Goal: Task Accomplishment & Management: Complete application form

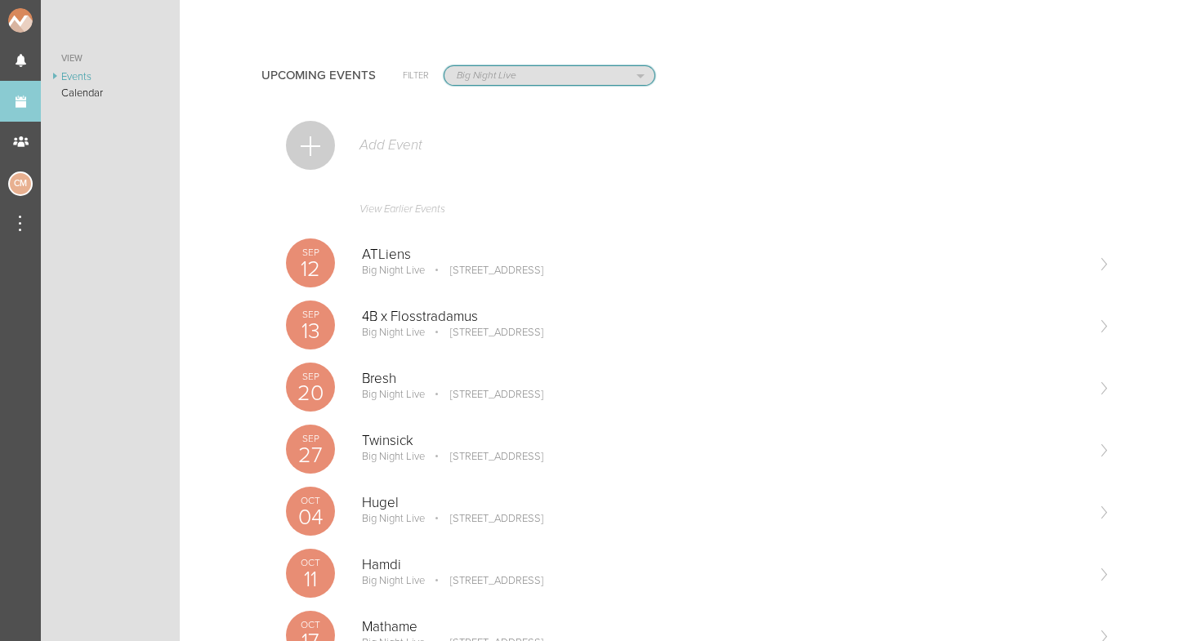
select select "1790"
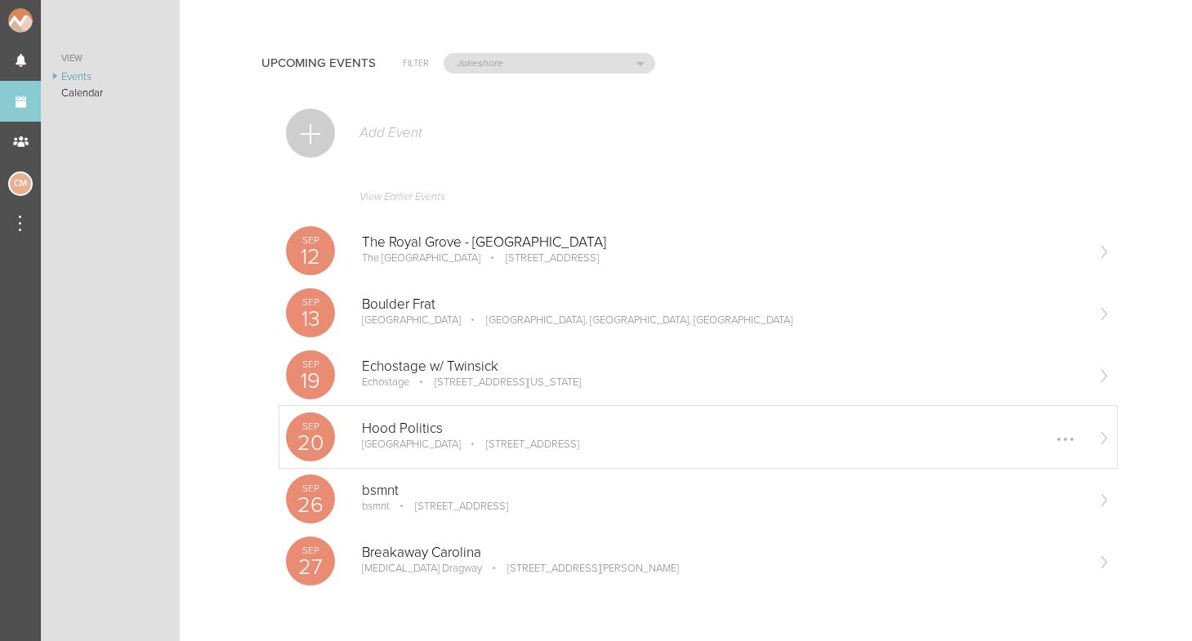
scroll to position [12, 0]
click at [316, 546] on p "Sep" at bounding box center [310, 551] width 49 height 10
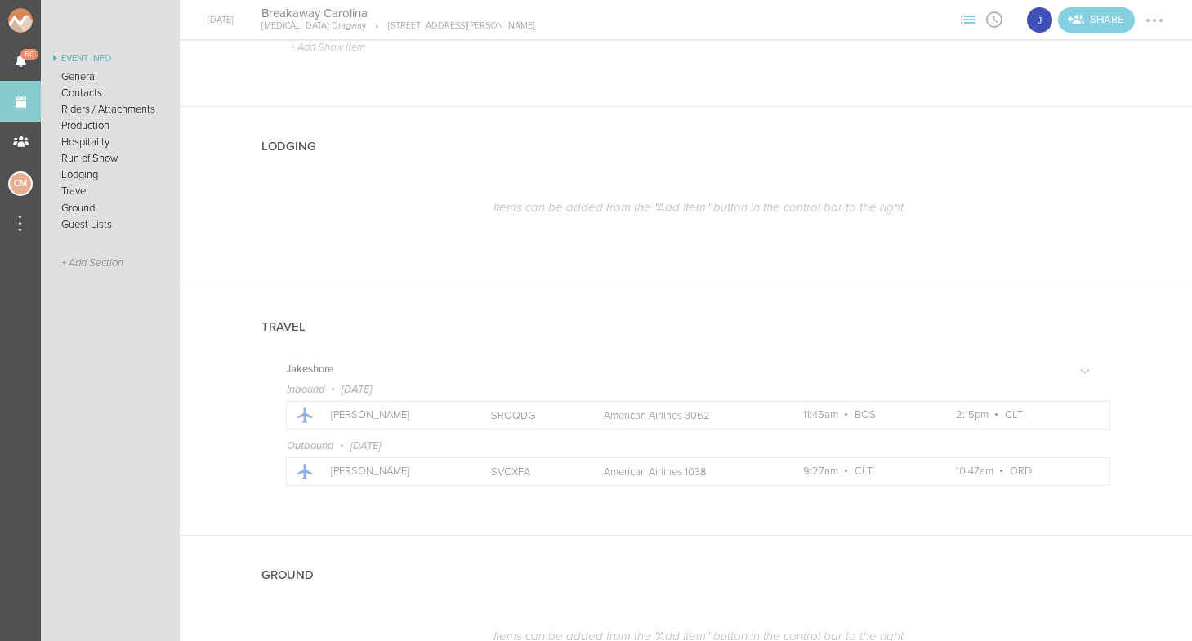
scroll to position [1657, 0]
click at [1149, 136] on div at bounding box center [1142, 138] width 18 height 18
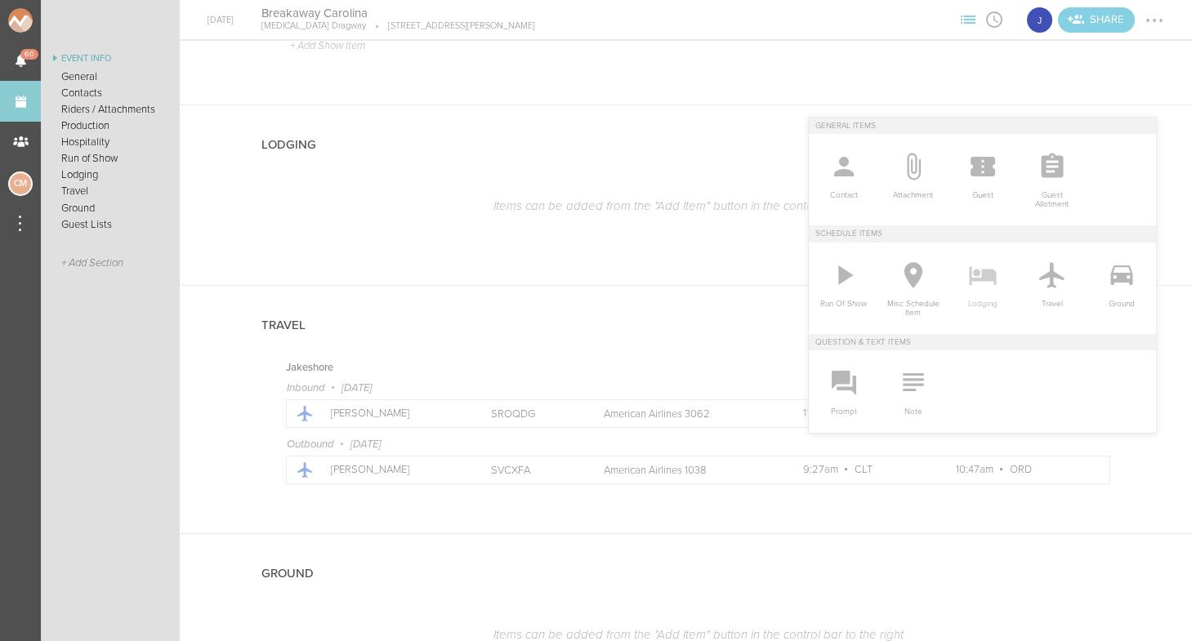
click at [996, 279] on icon at bounding box center [982, 275] width 27 height 19
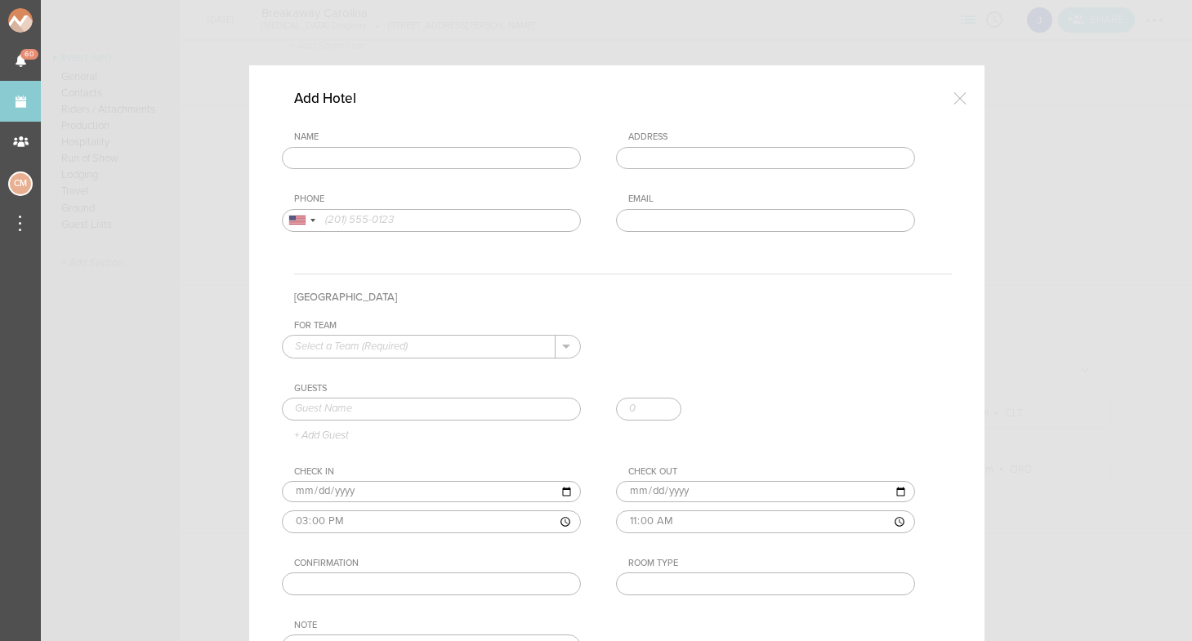
click at [1144, 130] on div at bounding box center [596, 320] width 1192 height 641
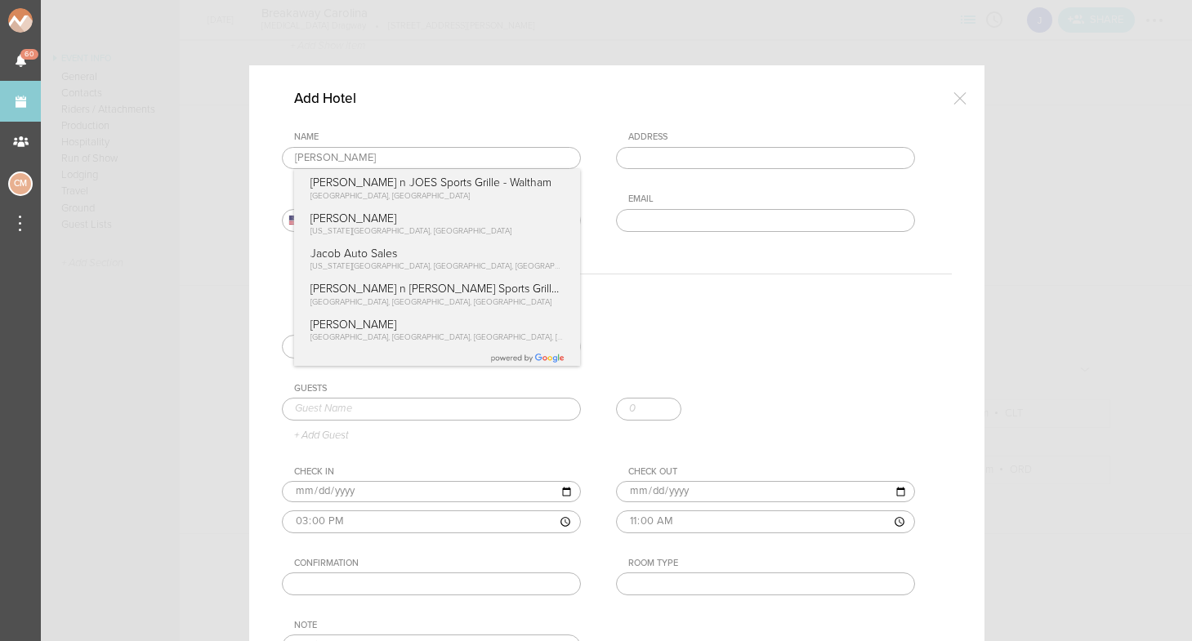
type input "J"
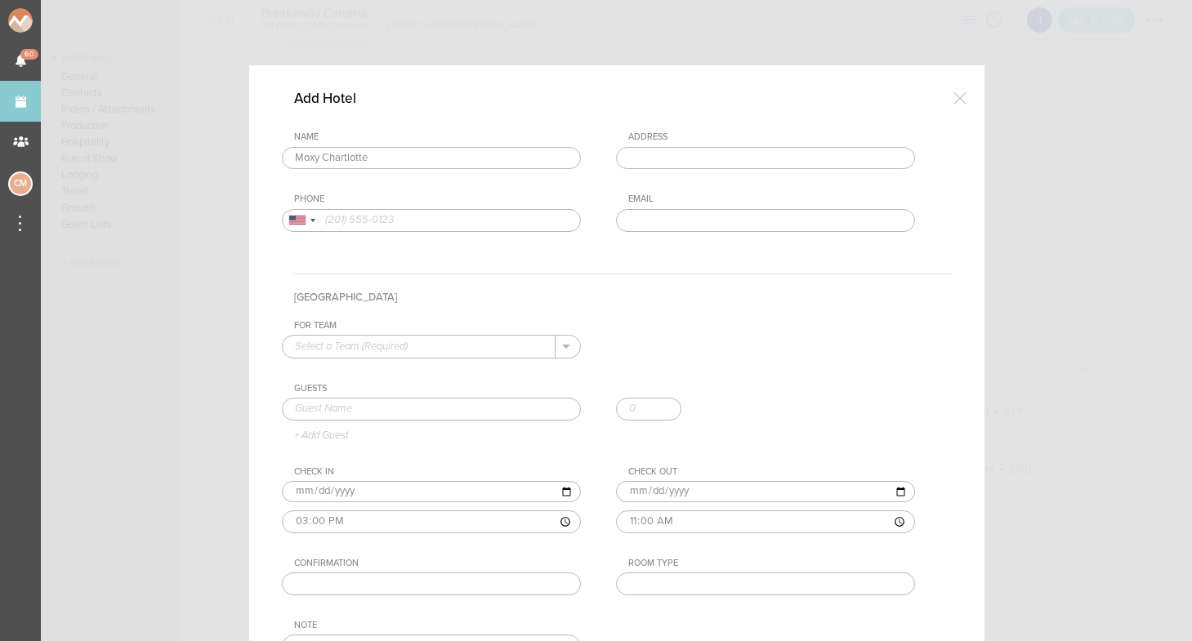
click at [481, 190] on div "Name Moxy Chartlotte Moxy Charlotte Downtown South Brevard Street, Charlotte, N…" at bounding box center [617, 194] width 670 height 125
type input "Moxy Charlotte Downtown"
type input "125 S Brevard St, Charlotte, NC 28202, USA"
type input "(980) 265-9950"
click at [707, 198] on div "Email" at bounding box center [771, 199] width 287 height 11
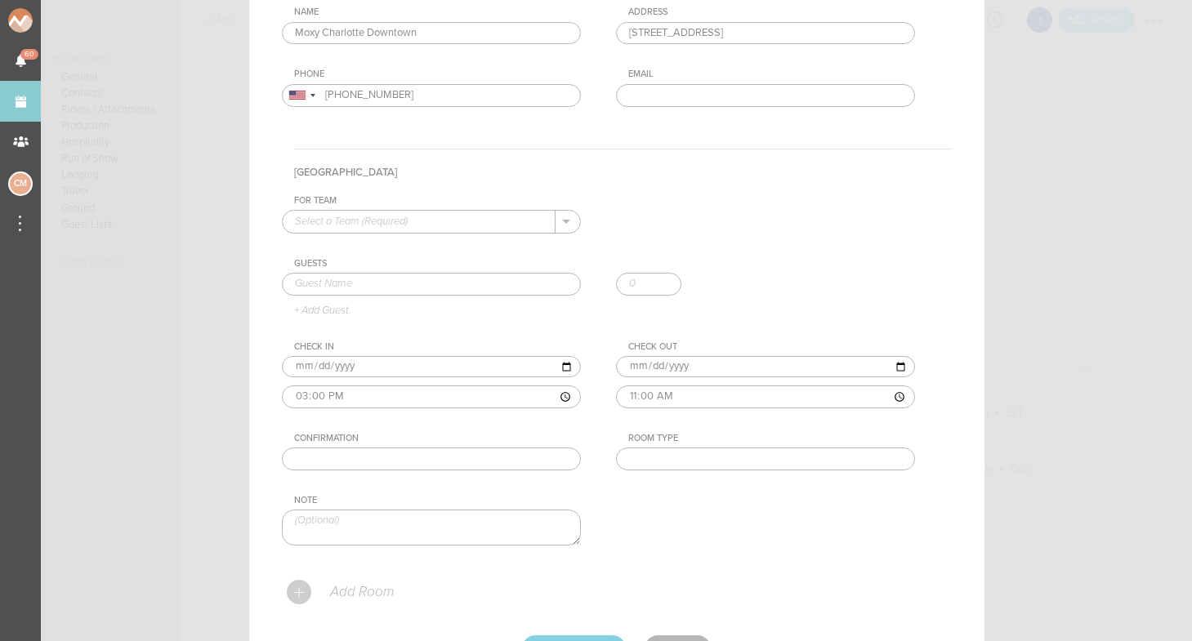
scroll to position [132, 0]
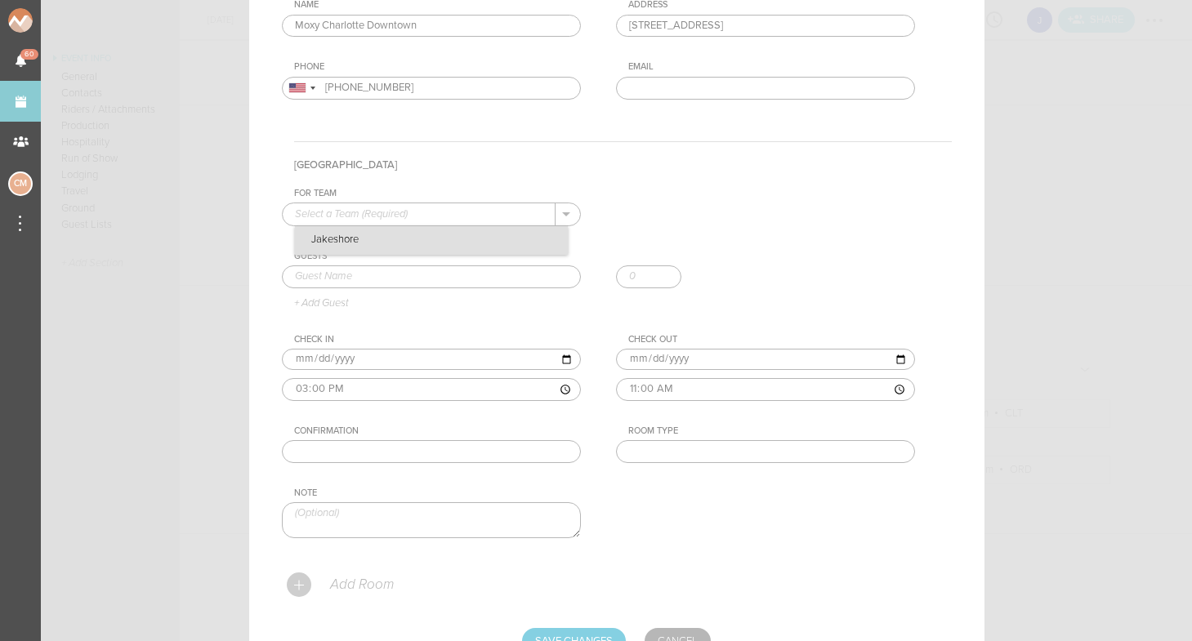
click at [513, 233] on p "Jakeshore" at bounding box center [431, 240] width 273 height 28
type input "Jakeshore"
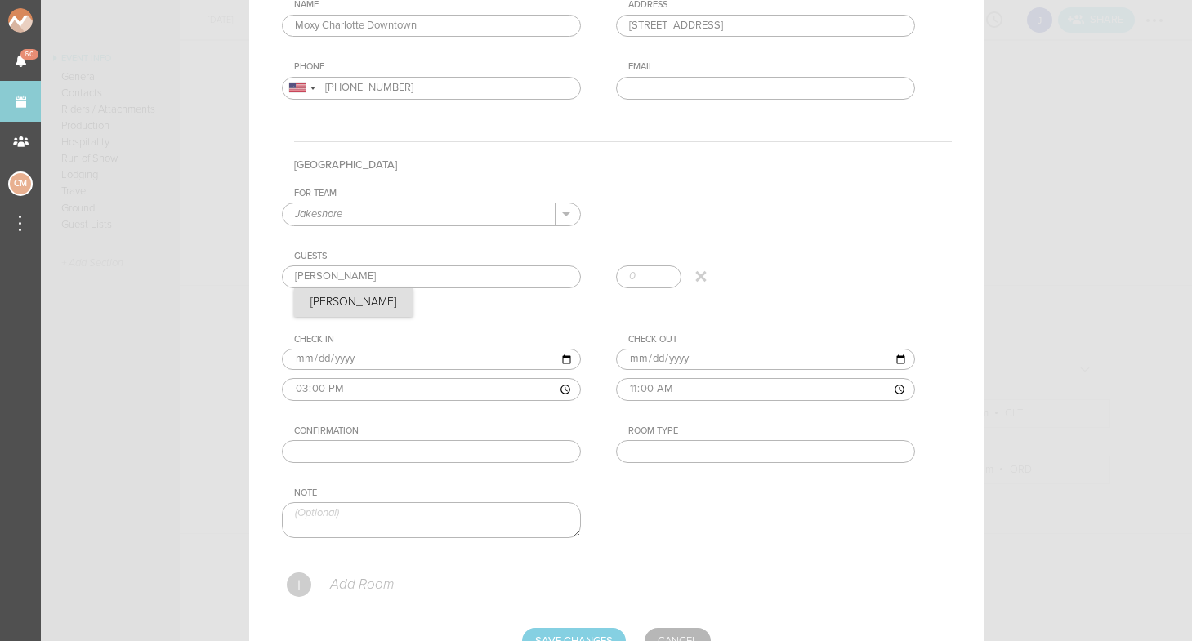
type input "Jake"
click at [337, 304] on div "Guests Jake Jake + Add Guest" at bounding box center [617, 280] width 670 height 59
click at [818, 269] on div "Jake Jake" at bounding box center [617, 280] width 670 height 31
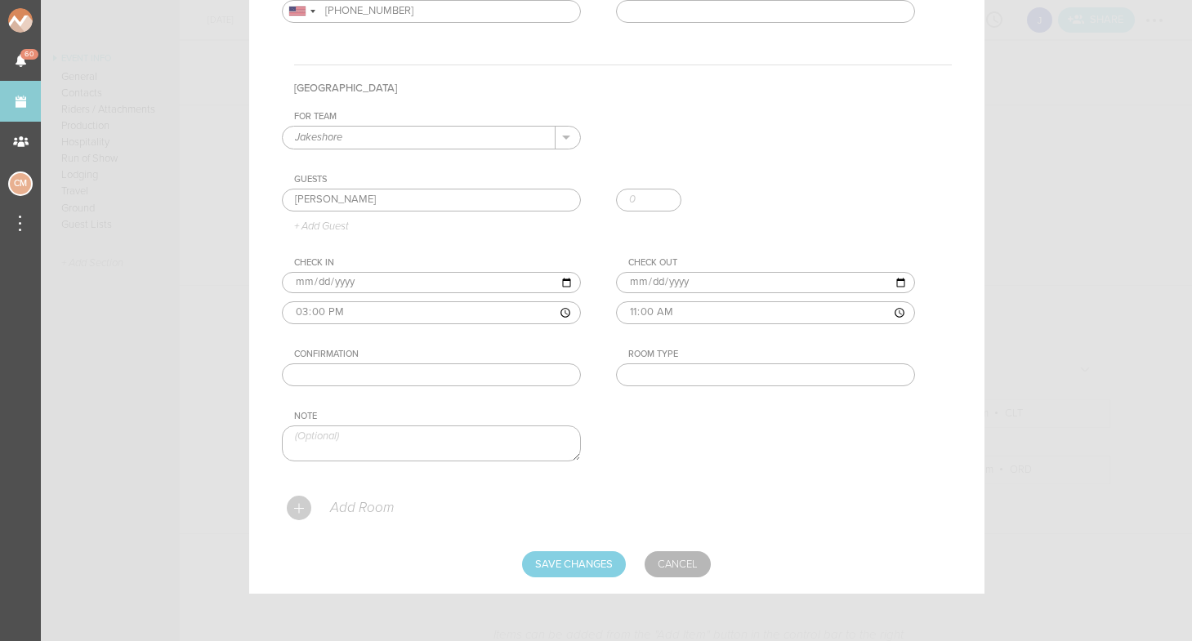
scroll to position [208, 0]
click at [699, 368] on input "text" at bounding box center [765, 375] width 299 height 23
type input "K"
click at [435, 382] on input "text" at bounding box center [431, 375] width 299 height 23
click at [326, 372] on input "76487473" at bounding box center [431, 375] width 299 height 23
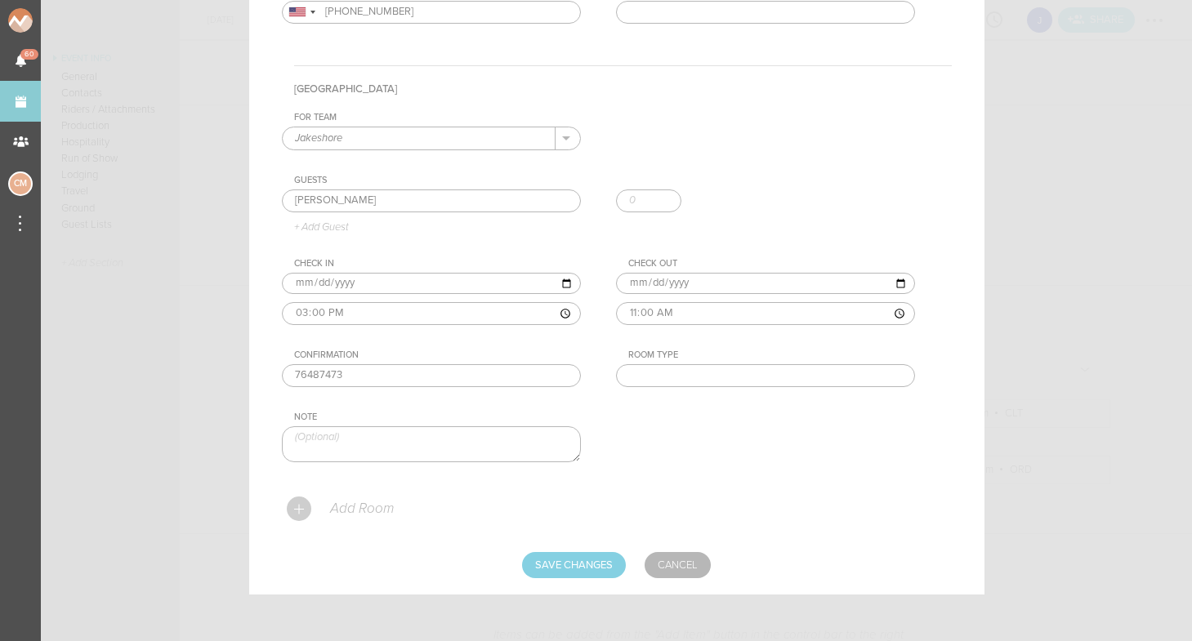
click at [326, 372] on input "76487473" at bounding box center [431, 375] width 299 height 23
paste input "#"
click at [301, 376] on input "#76487473" at bounding box center [431, 375] width 299 height 23
type input "76487473"
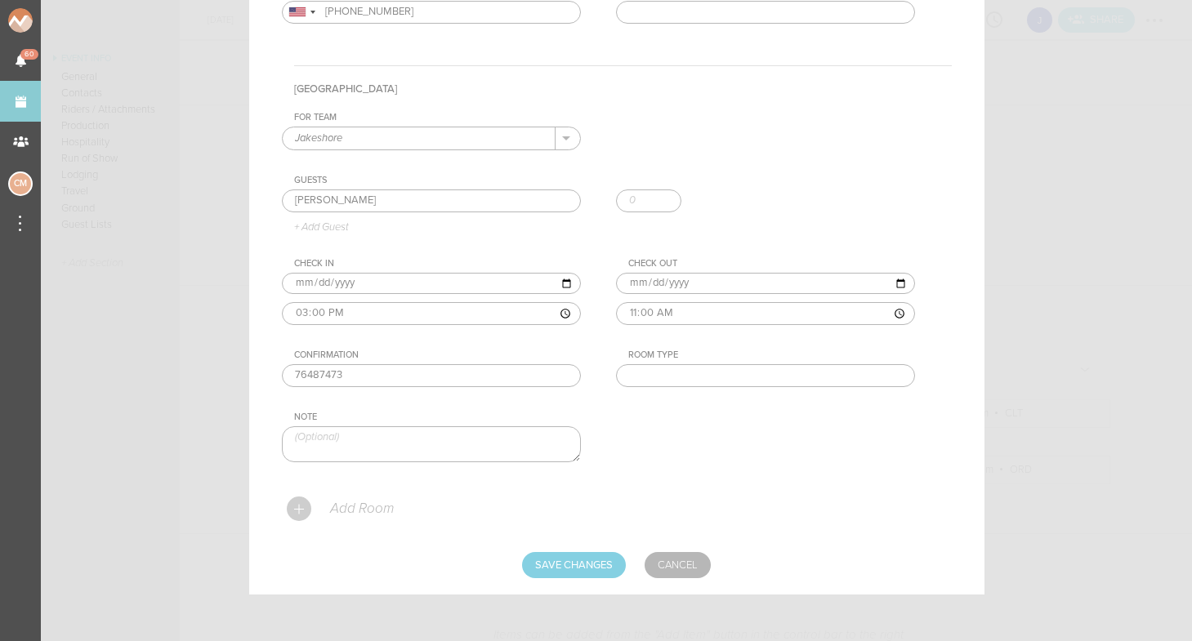
click at [279, 333] on div "Add Hotel Name Moxy Charlotte Downtown Moxy Charlotte Downtown South Brevard St…" at bounding box center [616, 226] width 735 height 738
click at [569, 564] on input "Save Changes" at bounding box center [574, 565] width 104 height 26
type input "Saving..."
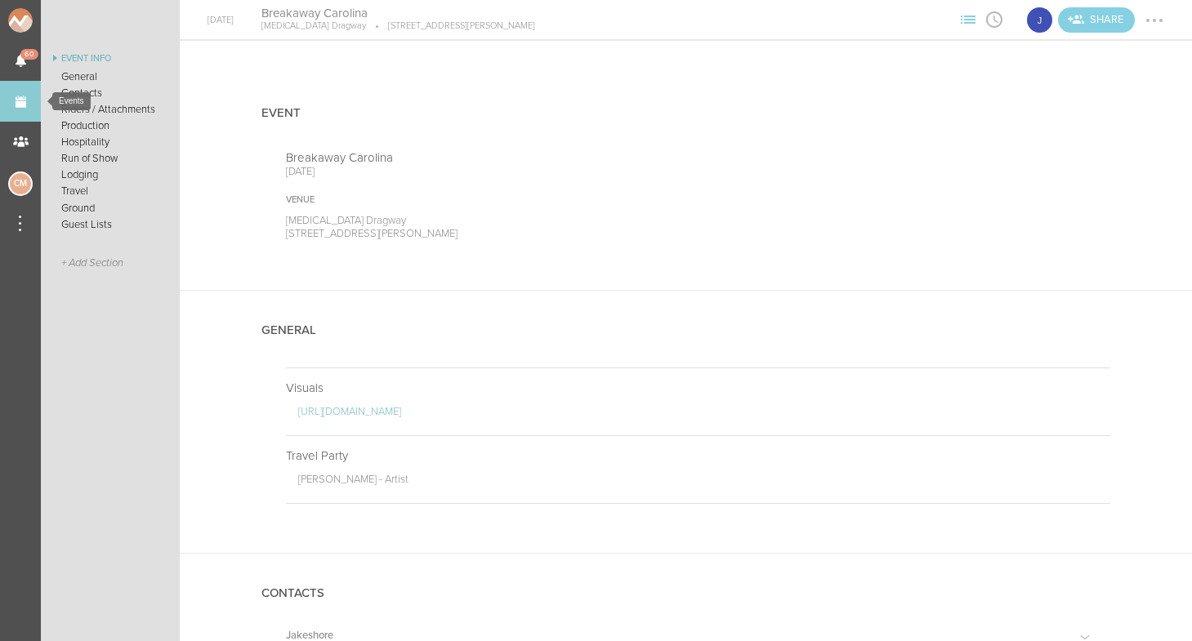
scroll to position [0, 0]
click at [20, 101] on link "Events" at bounding box center [20, 101] width 41 height 41
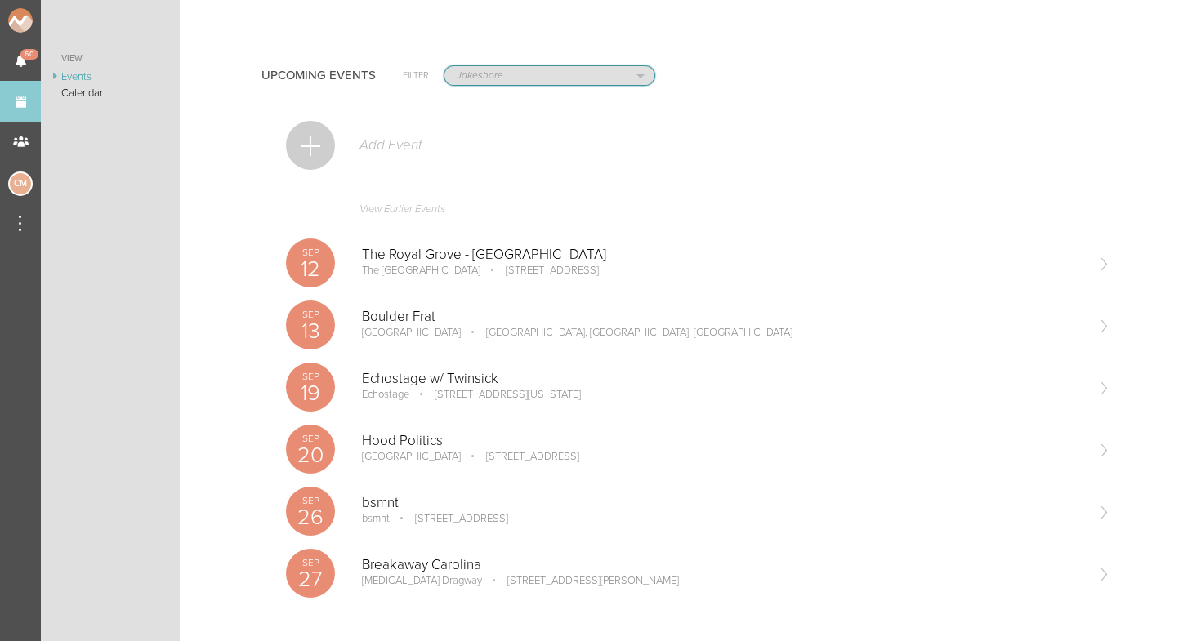
select select "925"
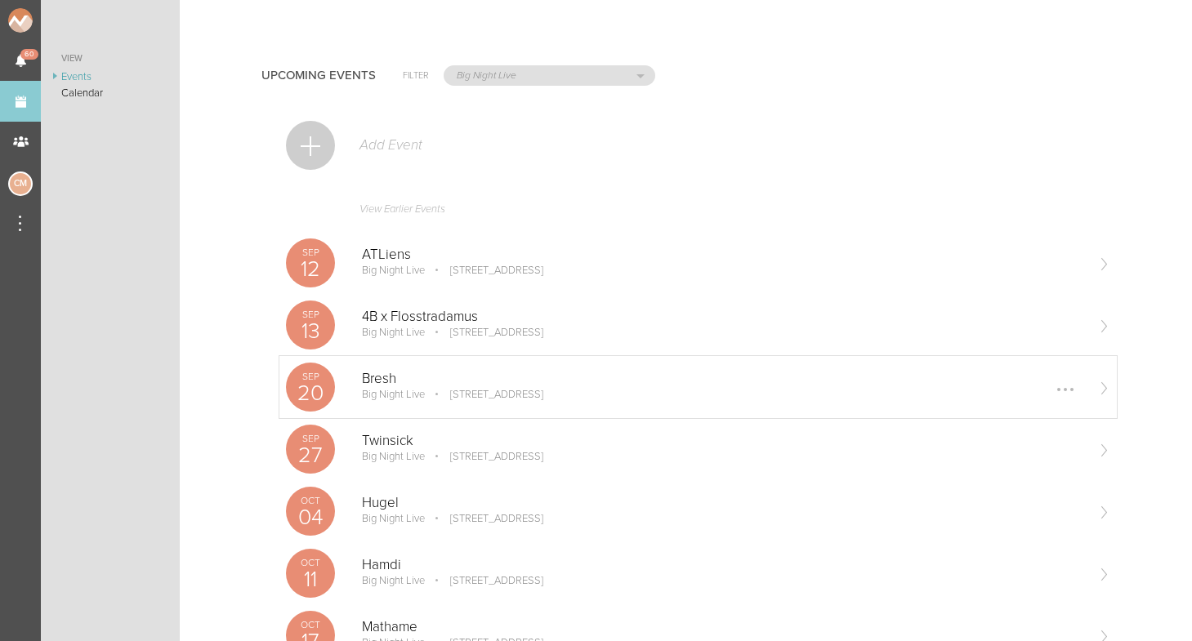
click at [388, 381] on p "Bresh" at bounding box center [723, 379] width 722 height 16
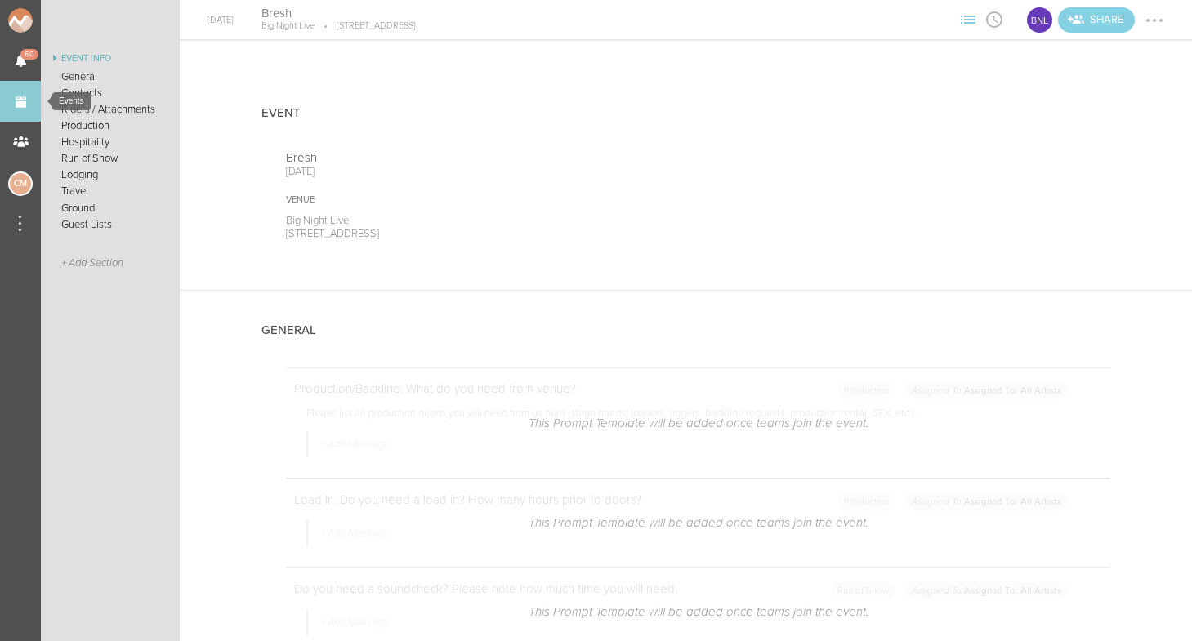
scroll to position [-1, 0]
click at [12, 98] on link "Events" at bounding box center [20, 101] width 41 height 41
